Goal: Task Accomplishment & Management: Use online tool/utility

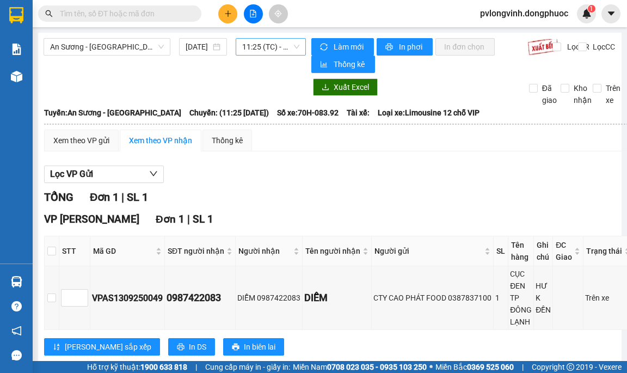
click at [259, 52] on span "11:25 (TC) - 70H-083.92" at bounding box center [270, 47] width 57 height 16
click at [261, 45] on span "11:25 (TC) - 70H-083.92" at bounding box center [270, 47] width 57 height 16
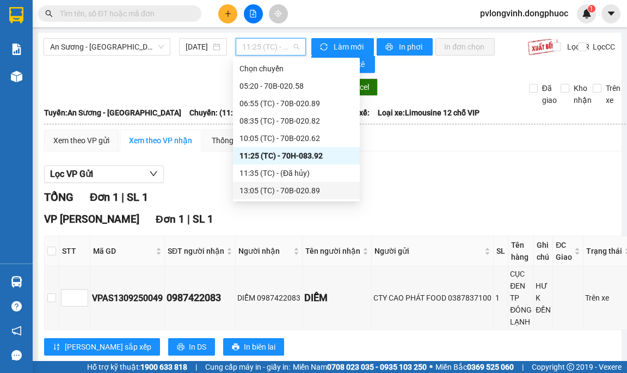
click at [305, 192] on div "13:05 (TC) - 70B-020.89" at bounding box center [296, 190] width 114 height 12
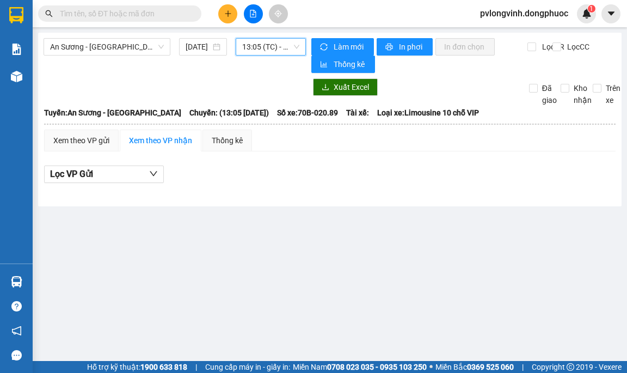
click at [220, 8] on button at bounding box center [227, 13] width 19 height 19
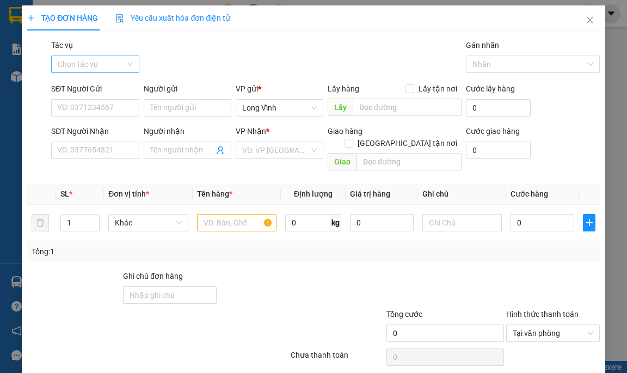
click at [91, 66] on input "Tác vụ" at bounding box center [91, 64] width 67 height 16
click at [91, 86] on div "Nhập hàng lên xe" at bounding box center [93, 86] width 73 height 12
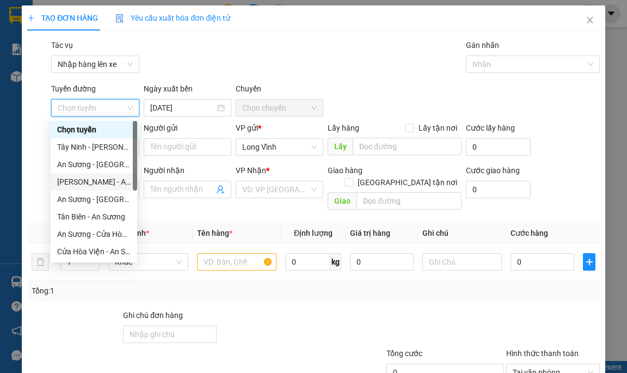
click at [109, 182] on div "[PERSON_NAME] - An Sương" at bounding box center [93, 182] width 73 height 12
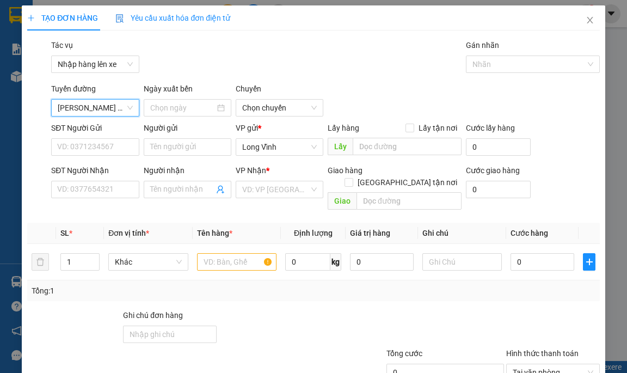
type input "[DATE]"
click at [264, 107] on span "03:00 - 70B-020.58" at bounding box center [279, 108] width 75 height 16
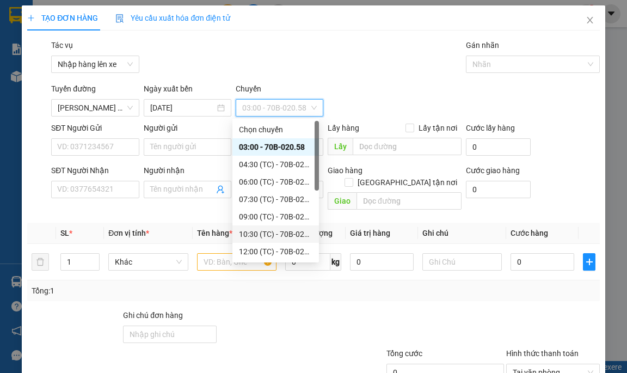
scroll to position [52, 0]
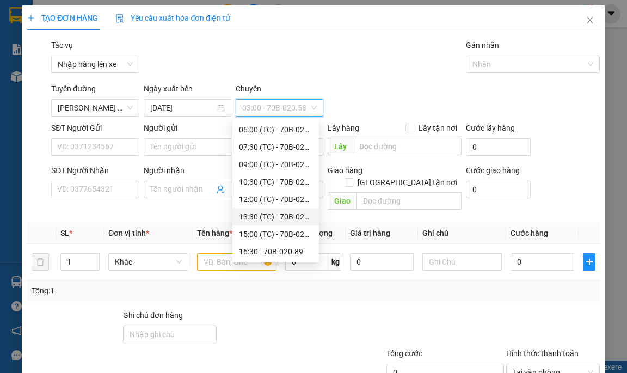
click at [285, 208] on div "13:30 (TC) - 70B-020.62" at bounding box center [275, 216] width 86 height 17
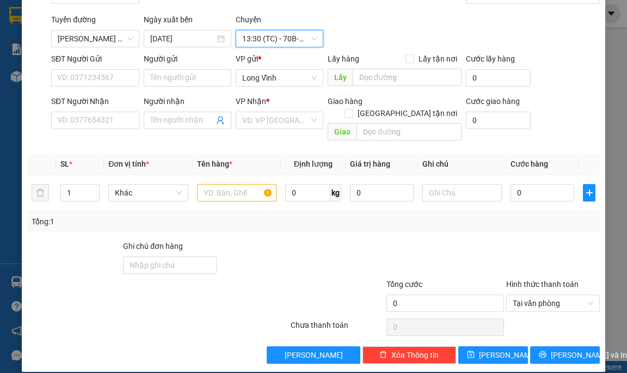
scroll to position [0, 0]
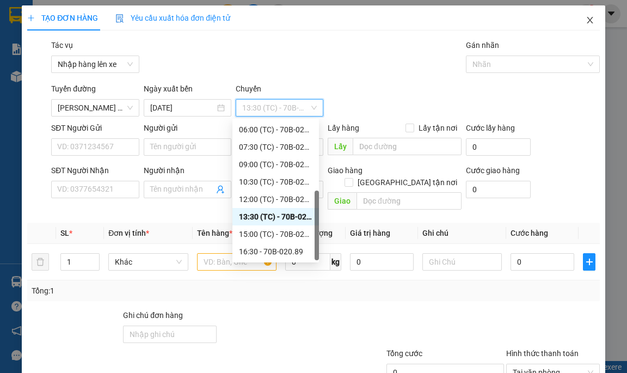
click at [585, 18] on icon "close" at bounding box center [589, 20] width 9 height 9
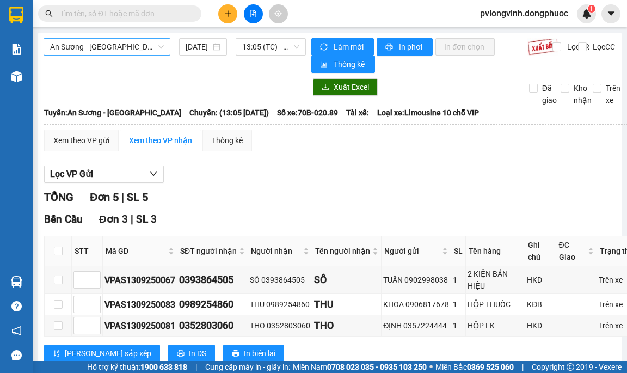
click at [135, 46] on span "An Sương - [GEOGRAPHIC_DATA]" at bounding box center [107, 47] width 114 height 16
click at [245, 49] on span "13:05 (TC) - 70B-020.89" at bounding box center [270, 47] width 57 height 16
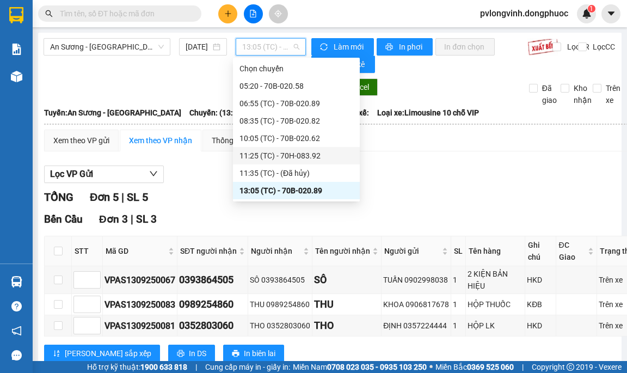
click at [311, 158] on div "11:25 (TC) - 70H-083.92" at bounding box center [296, 156] width 114 height 12
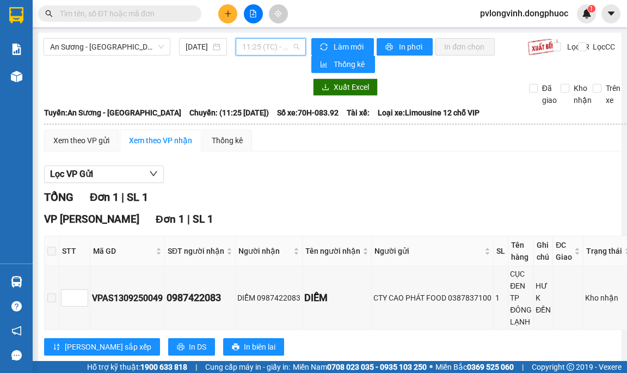
click at [270, 48] on span "11:25 (TC) - 70H-083.92" at bounding box center [270, 47] width 57 height 16
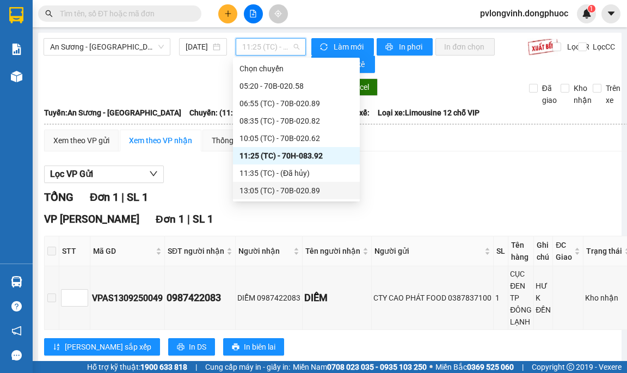
click at [312, 194] on div "13:05 (TC) - 70B-020.89" at bounding box center [296, 190] width 114 height 12
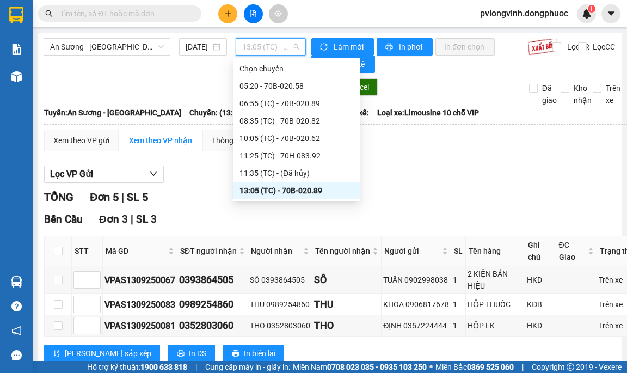
click at [274, 49] on span "13:05 (TC) - 70B-020.89" at bounding box center [270, 47] width 57 height 16
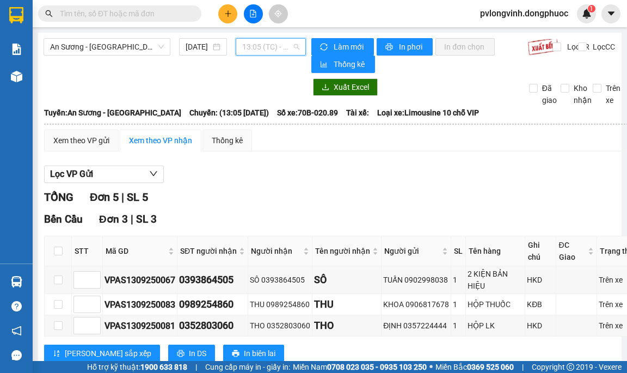
click at [248, 49] on span "13:05 (TC) - 70B-020.89" at bounding box center [270, 47] width 57 height 16
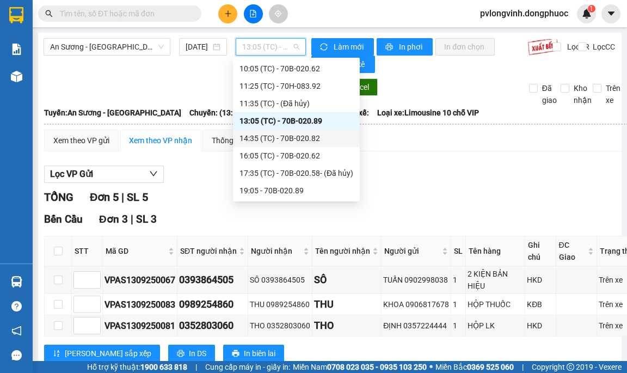
click at [302, 141] on div "14:35 (TC) - 70B-020.82" at bounding box center [296, 138] width 114 height 12
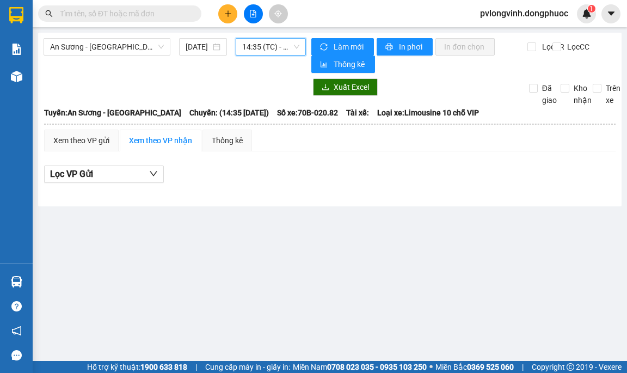
click at [260, 39] on span "14:35 (TC) - 70B-020.82" at bounding box center [270, 47] width 57 height 16
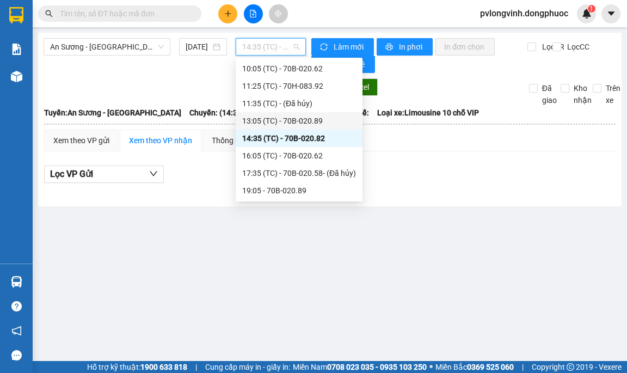
click at [319, 123] on div "13:05 (TC) - 70B-020.89" at bounding box center [299, 121] width 114 height 12
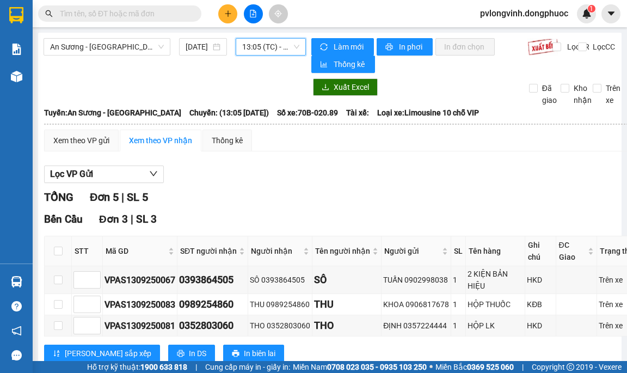
click at [268, 40] on span "13:05 (TC) - 70B-020.89" at bounding box center [270, 47] width 57 height 16
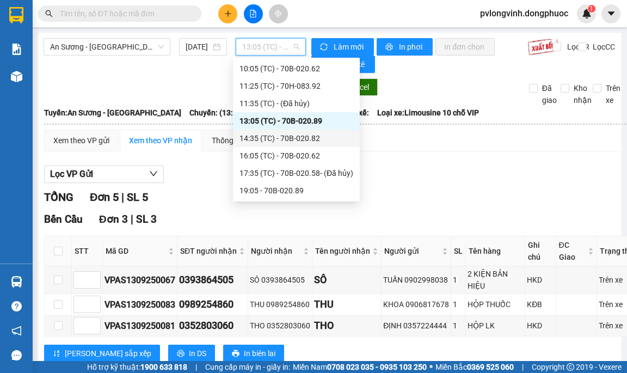
click at [296, 135] on div "14:35 (TC) - 70B-020.82" at bounding box center [296, 138] width 114 height 12
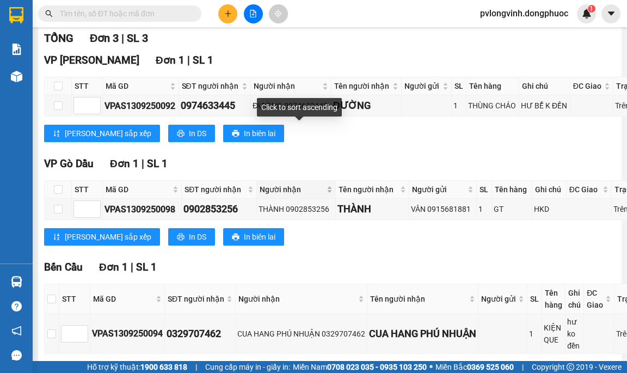
scroll to position [53, 0]
